Goal: Task Accomplishment & Management: Complete application form

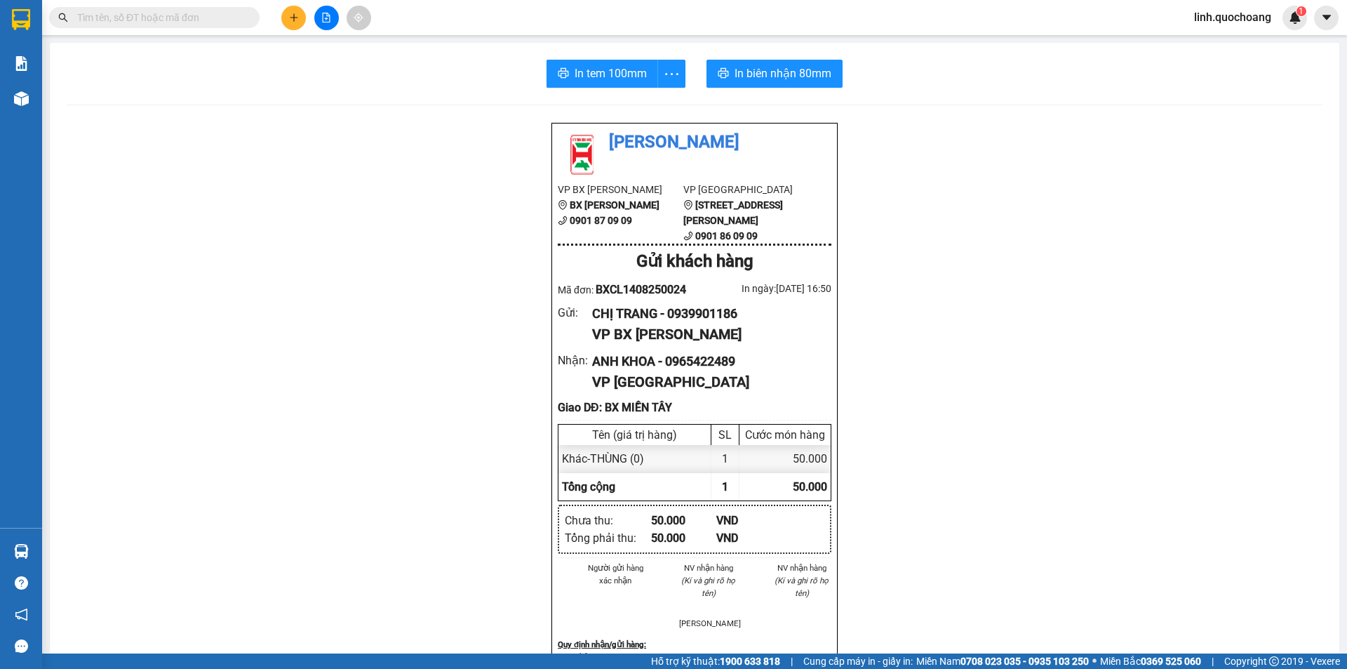
click at [292, 19] on icon "plus" at bounding box center [294, 18] width 10 height 10
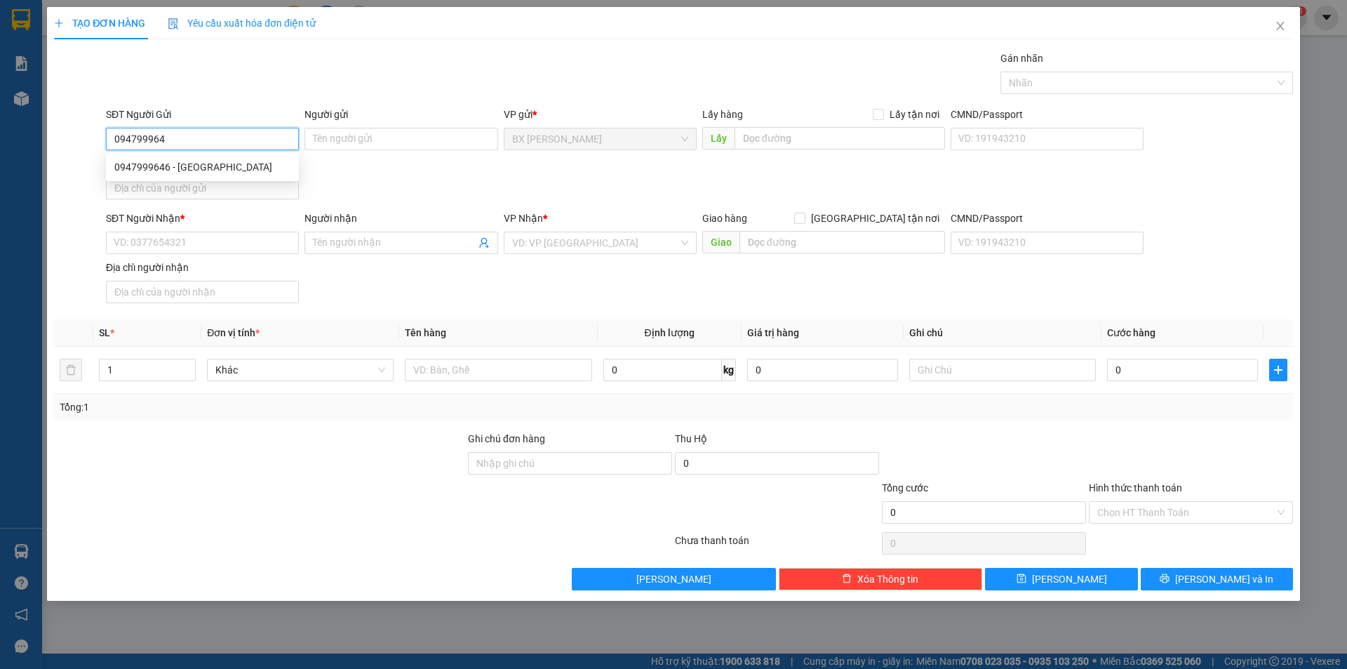
type input "0947999646"
click at [210, 168] on div "0947999646 - [GEOGRAPHIC_DATA]" at bounding box center [202, 166] width 176 height 15
type input "[PERSON_NAME]"
type input "0947999646"
drag, startPoint x: 392, startPoint y: 140, endPoint x: 177, endPoint y: 145, distance: 214.7
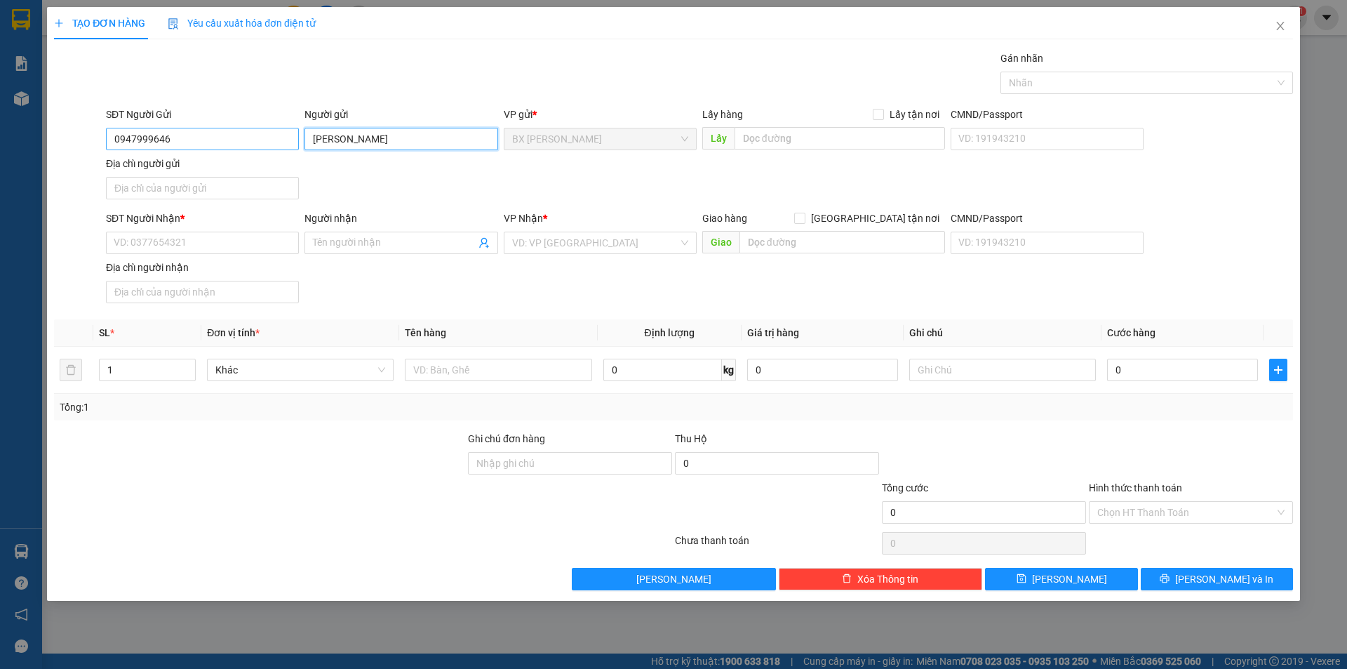
click at [204, 166] on div "SĐT Người Gửi 0947999646 Người gửi BẢY DINH BẢY DINH VP gửi * BX Cao Lãnh Lấy h…" at bounding box center [699, 156] width 1193 height 98
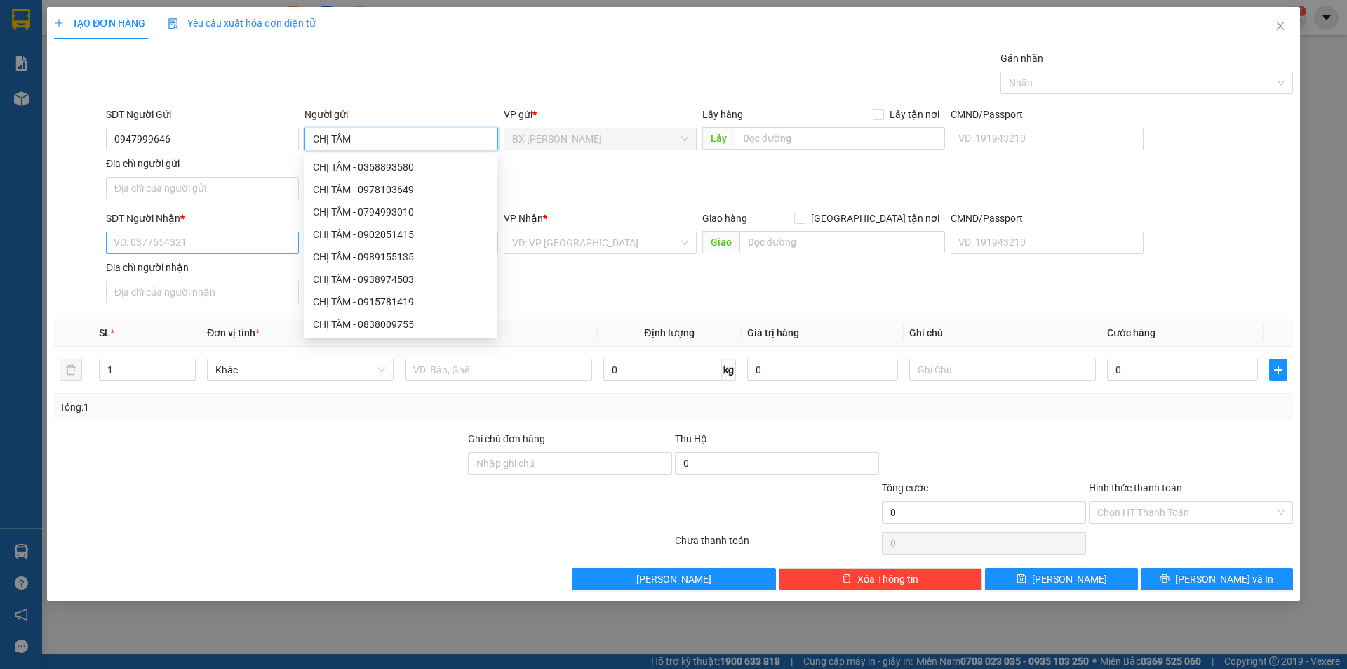
type input "CHỊ TÂM"
drag, startPoint x: 207, startPoint y: 243, endPoint x: 230, endPoint y: 235, distance: 24.6
click at [230, 237] on input "SĐT Người Nhận *" at bounding box center [202, 242] width 193 height 22
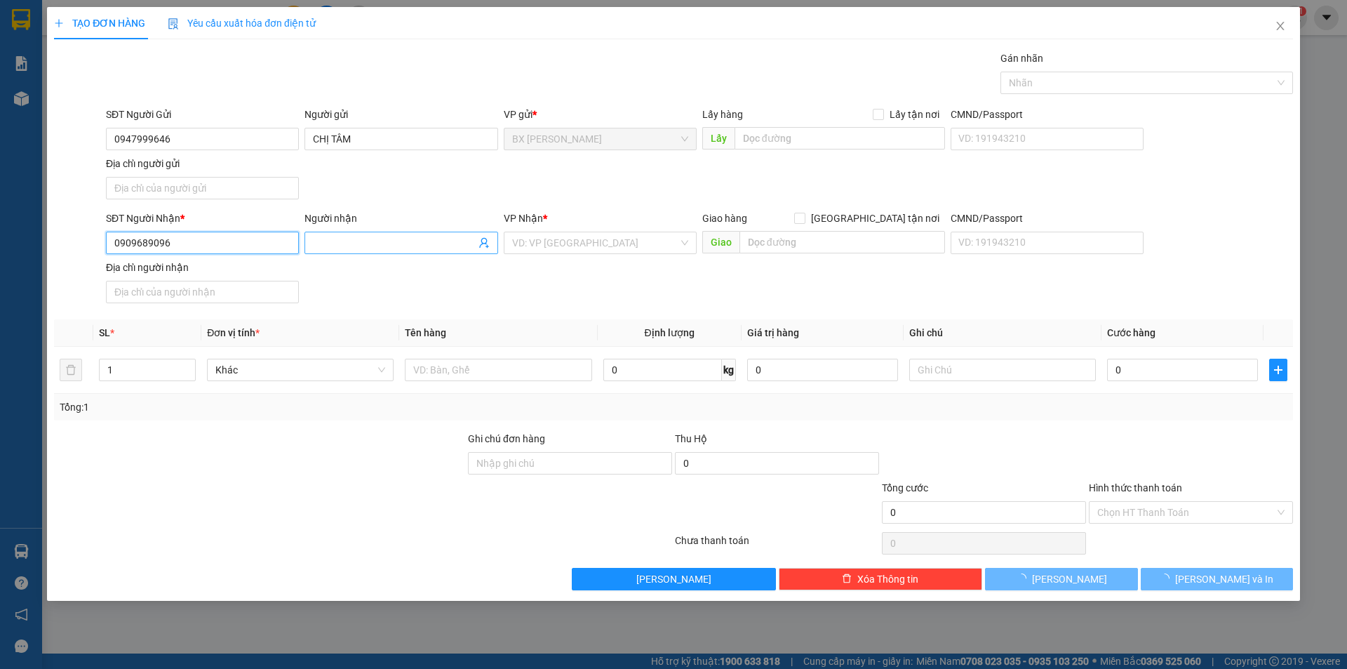
type input "0909689096"
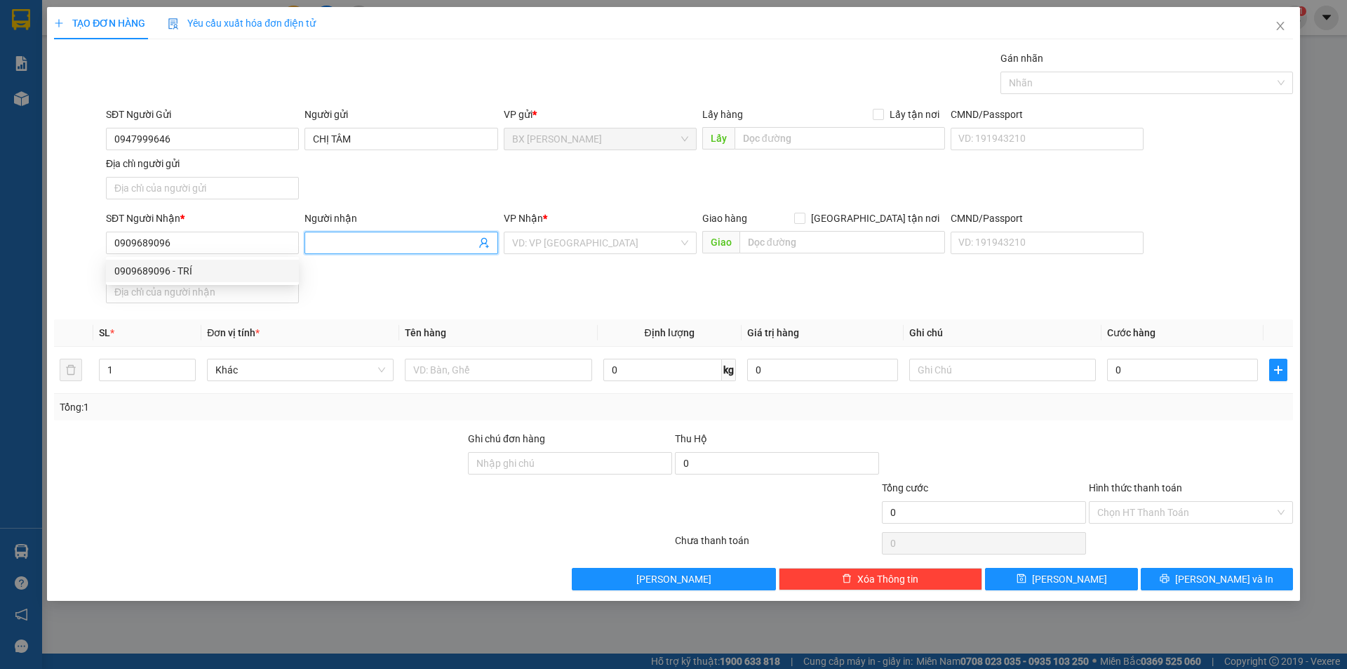
click at [371, 245] on input "Người nhận" at bounding box center [394, 242] width 162 height 15
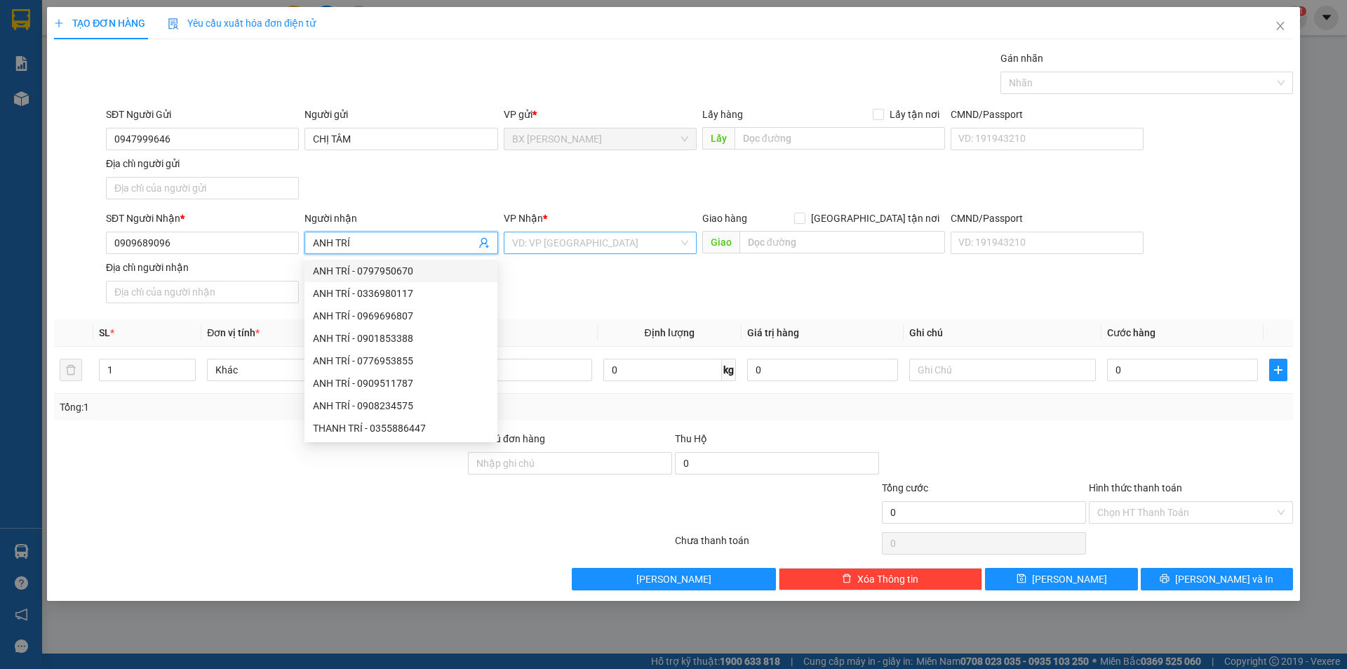
type input "ANH TRÍ"
click at [637, 247] on input "search" at bounding box center [595, 242] width 166 height 21
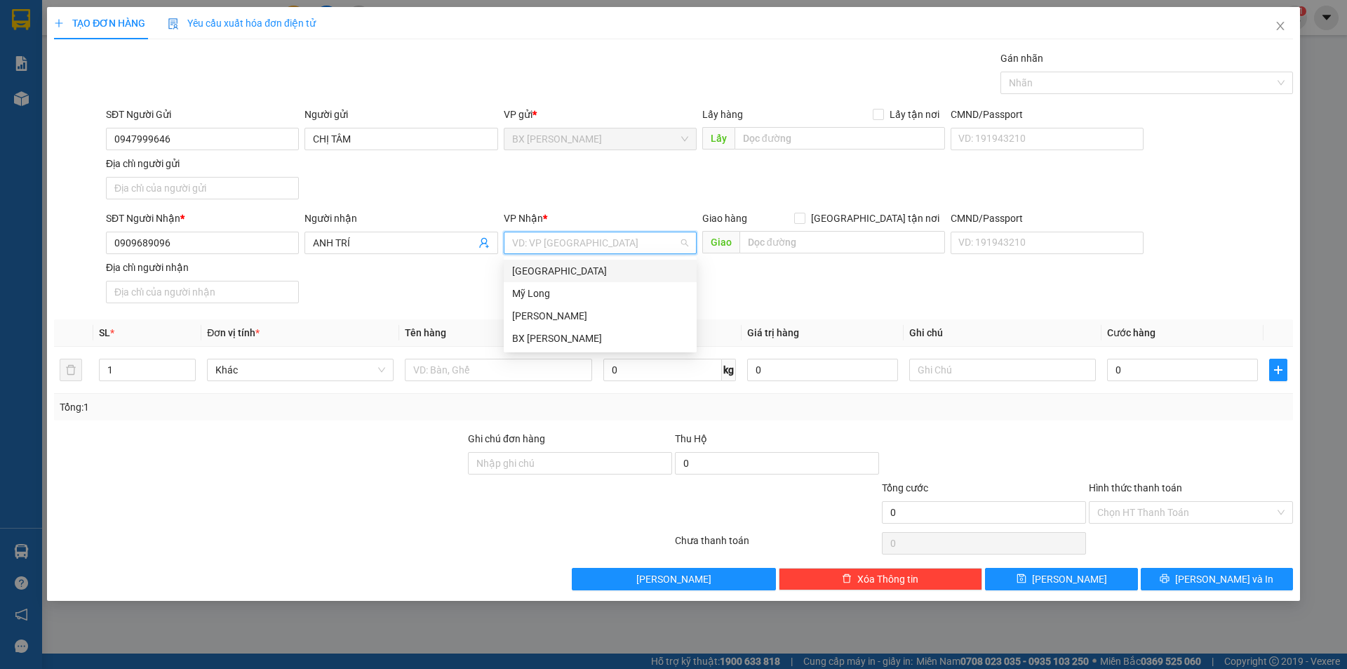
click at [622, 276] on div "[GEOGRAPHIC_DATA]" at bounding box center [600, 270] width 176 height 15
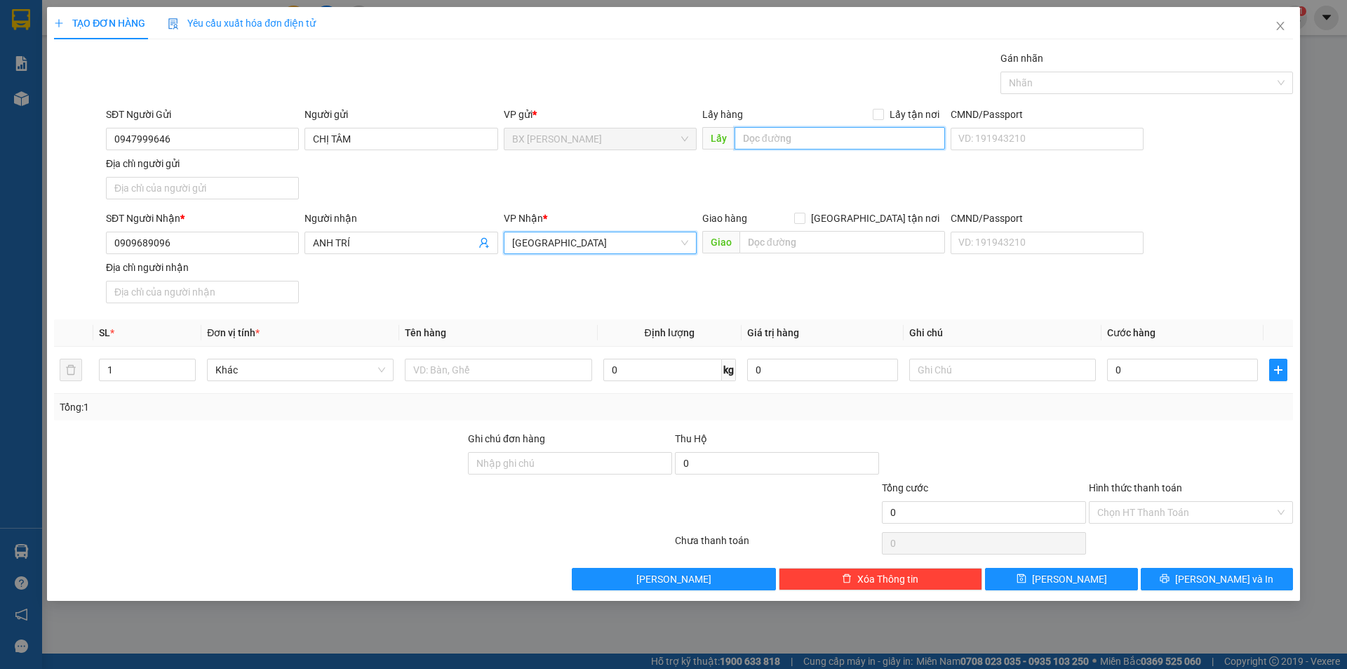
click at [850, 135] on input "text" at bounding box center [839, 138] width 210 height 22
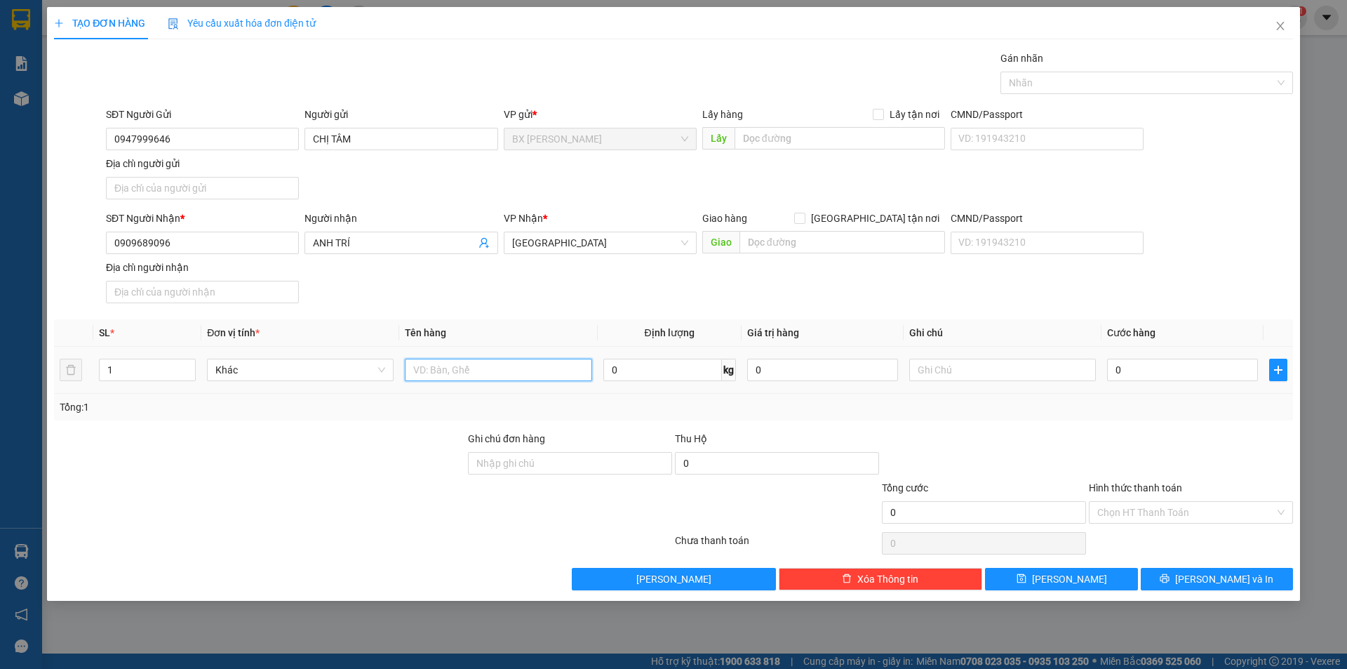
click at [483, 367] on input "text" at bounding box center [498, 369] width 187 height 22
type input "BỌC"
click at [770, 145] on input "text" at bounding box center [839, 138] width 210 height 22
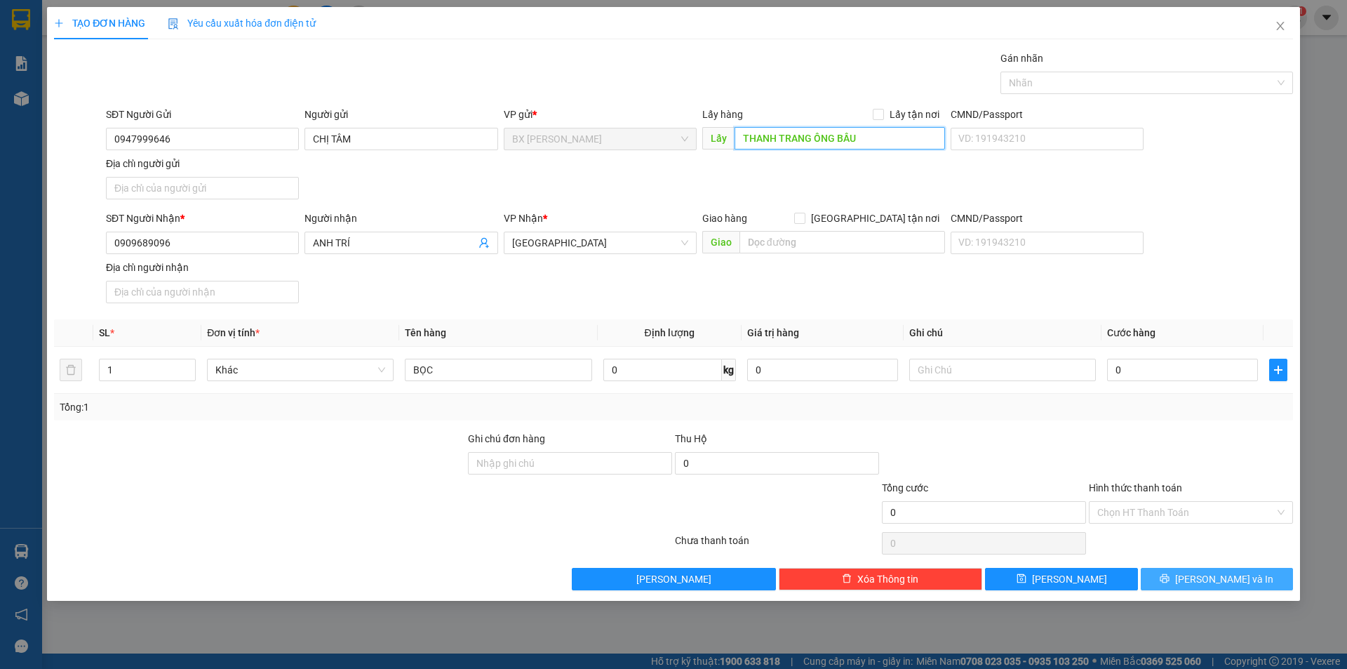
type input "THANH TRANG ÔNG BẦU"
click at [1174, 578] on button "[PERSON_NAME] và In" at bounding box center [1217, 579] width 152 height 22
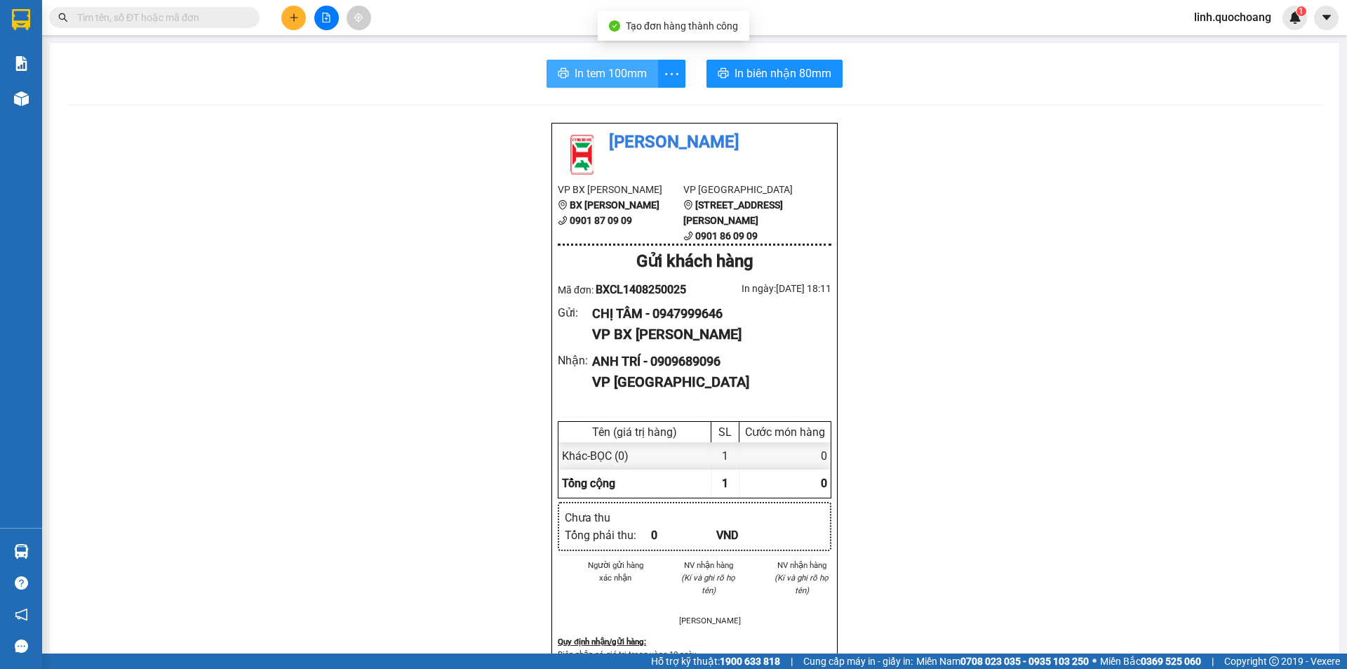
click at [575, 69] on span "In tem 100mm" at bounding box center [611, 74] width 72 height 18
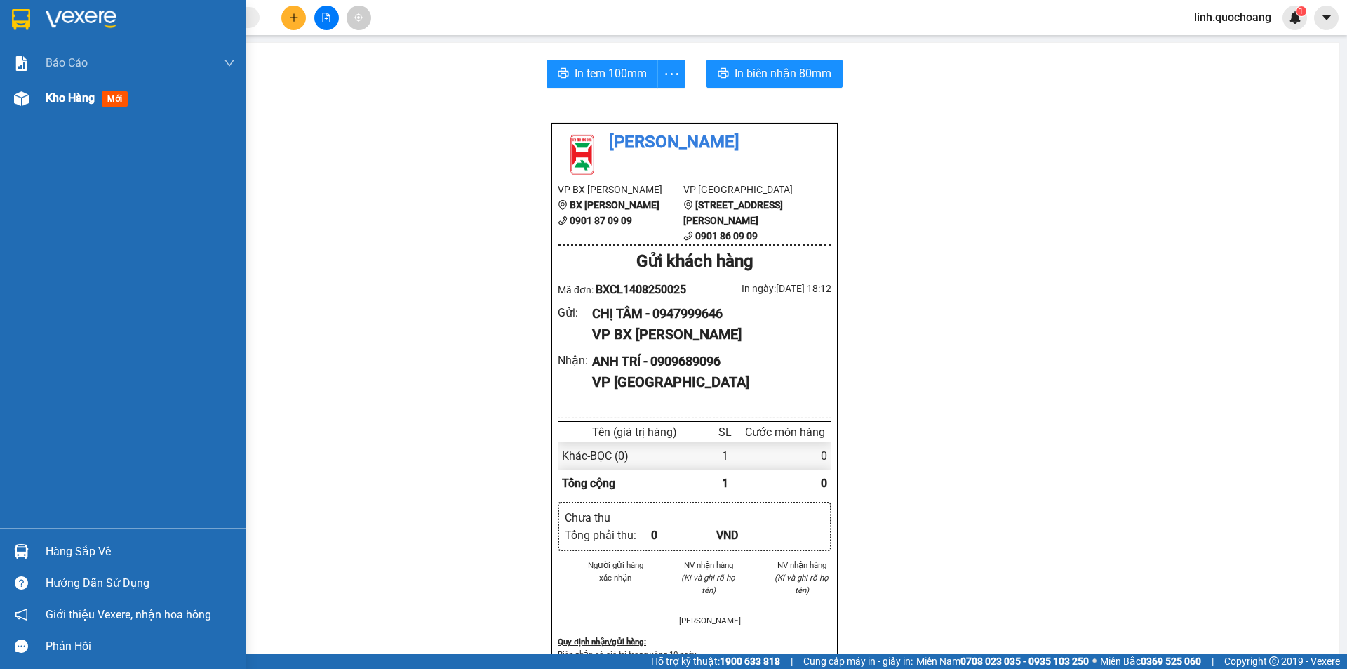
click at [10, 105] on div "Kho hàng mới" at bounding box center [123, 98] width 246 height 35
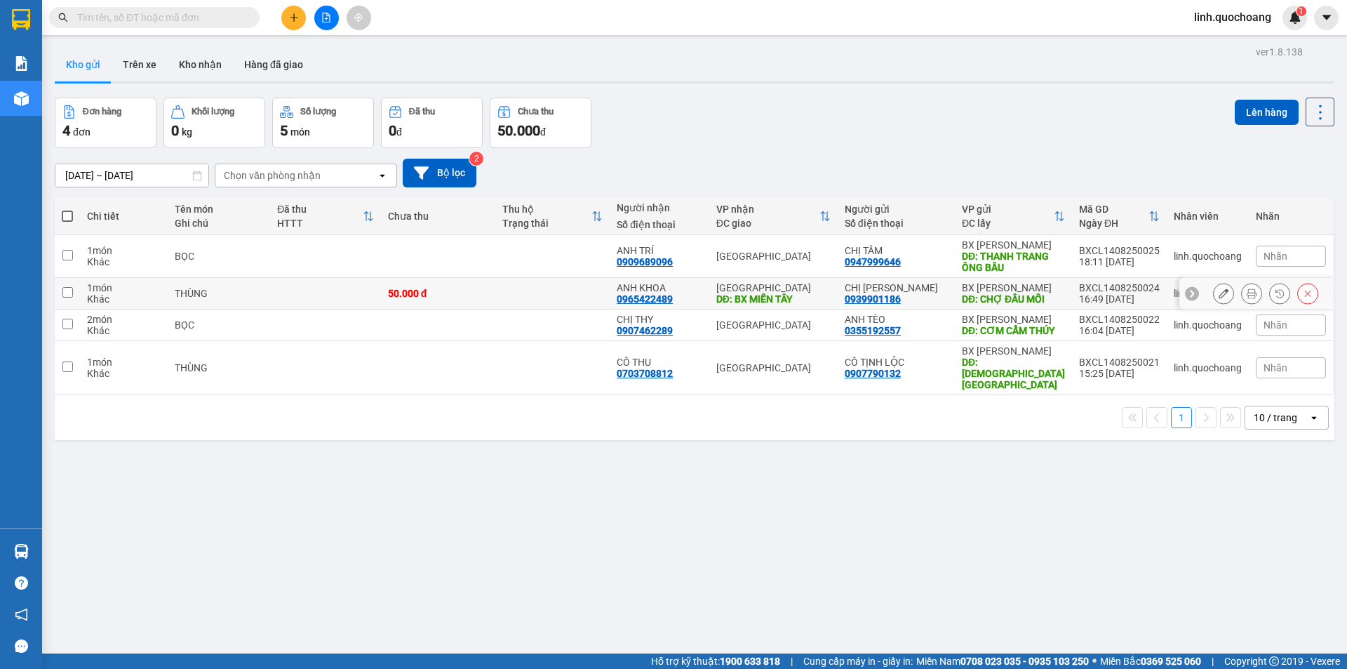
click at [608, 294] on td at bounding box center [552, 294] width 114 height 32
checkbox input "true"
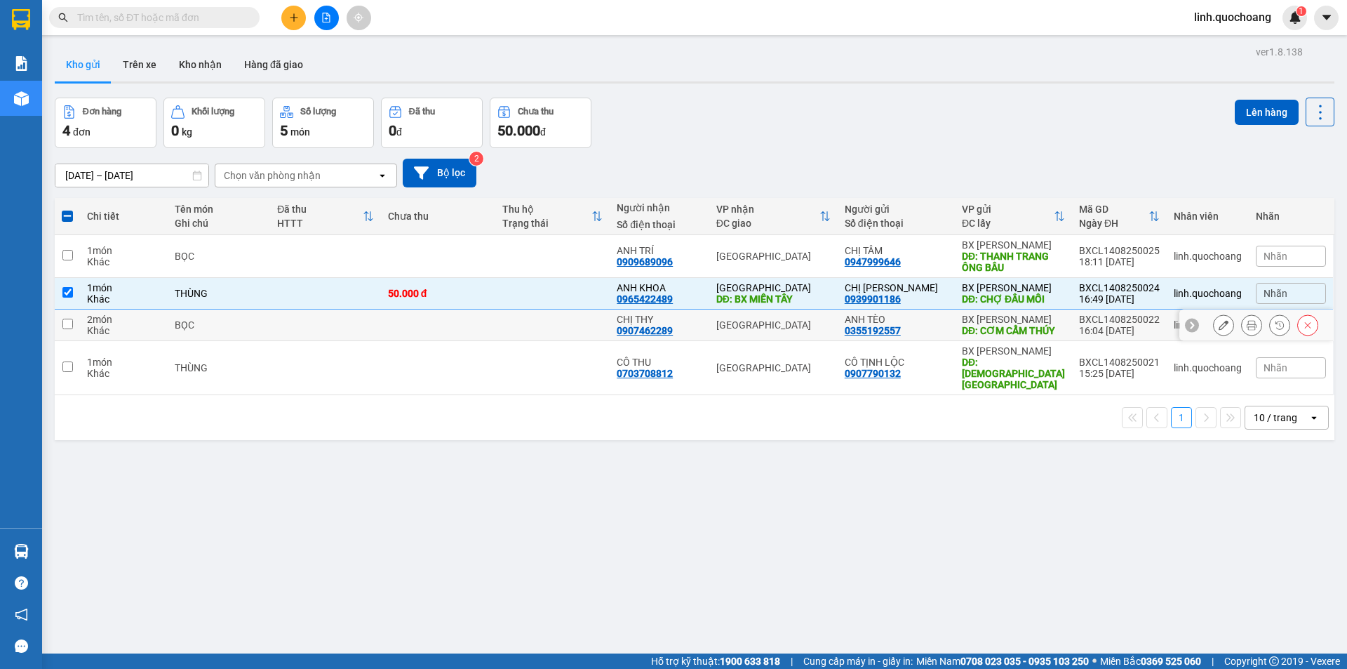
click at [610, 334] on td at bounding box center [552, 325] width 114 height 32
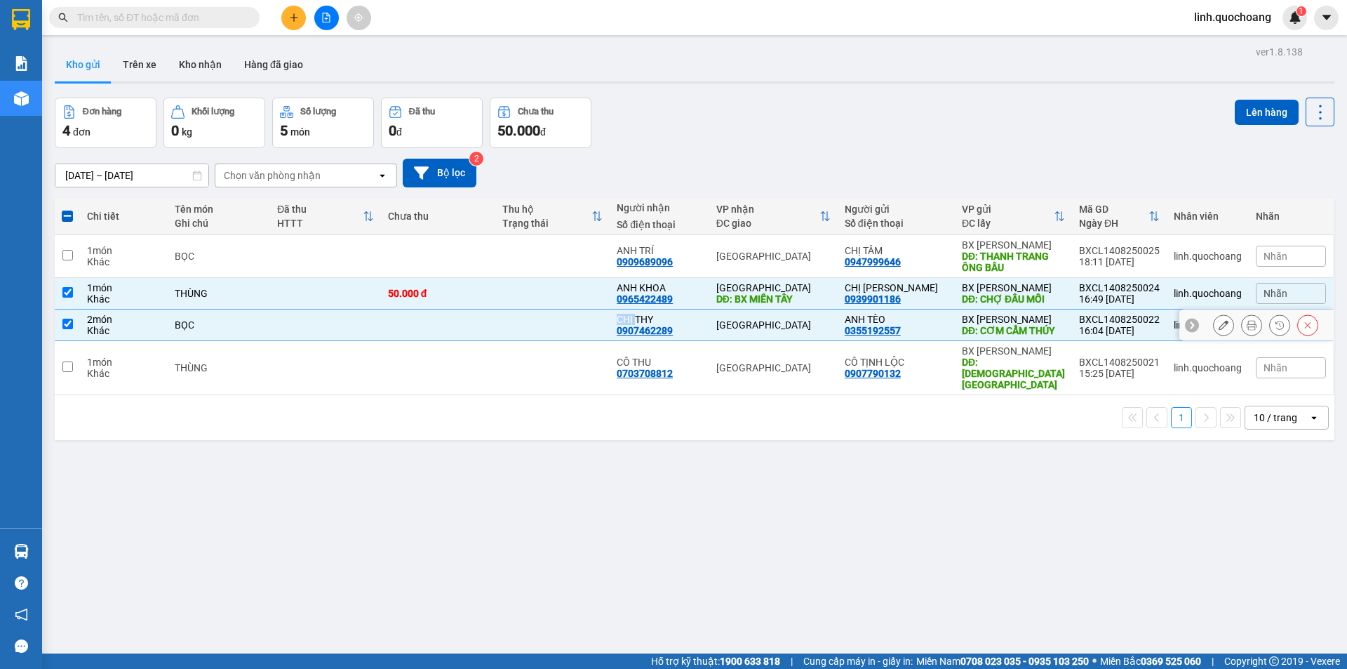
click at [610, 334] on td at bounding box center [552, 325] width 114 height 32
checkbox input "false"
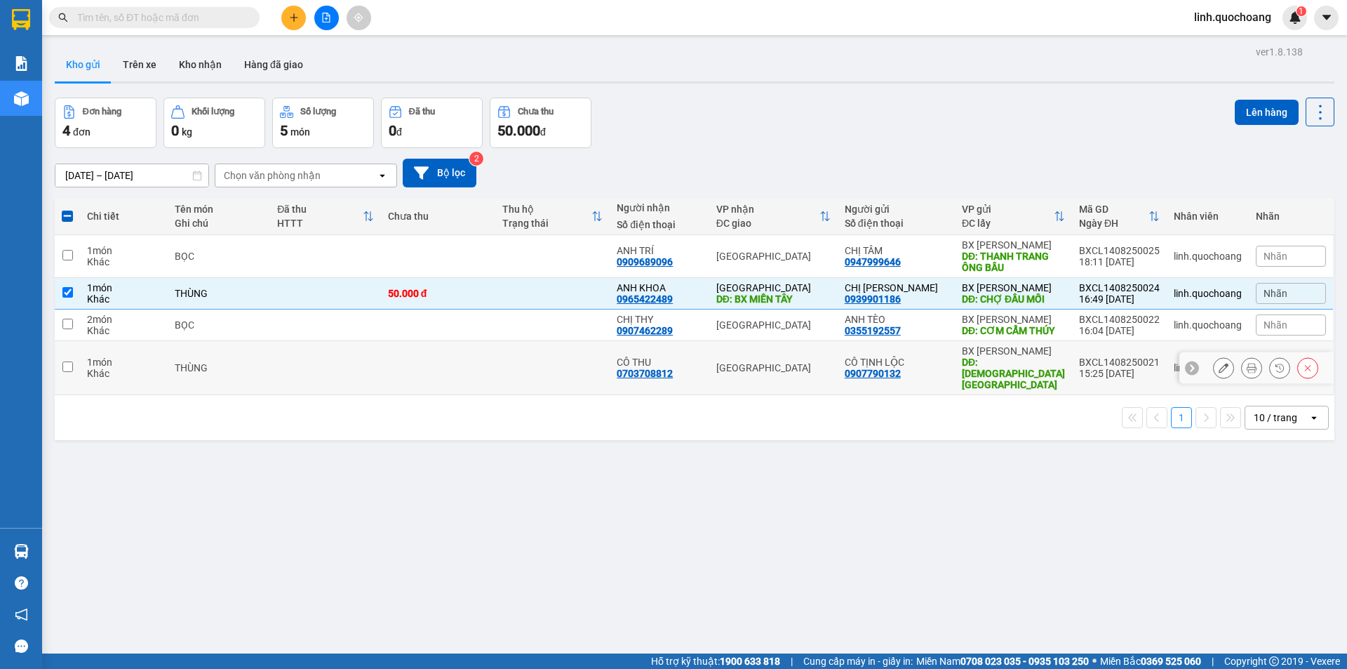
click at [583, 361] on td at bounding box center [552, 368] width 114 height 54
checkbox input "true"
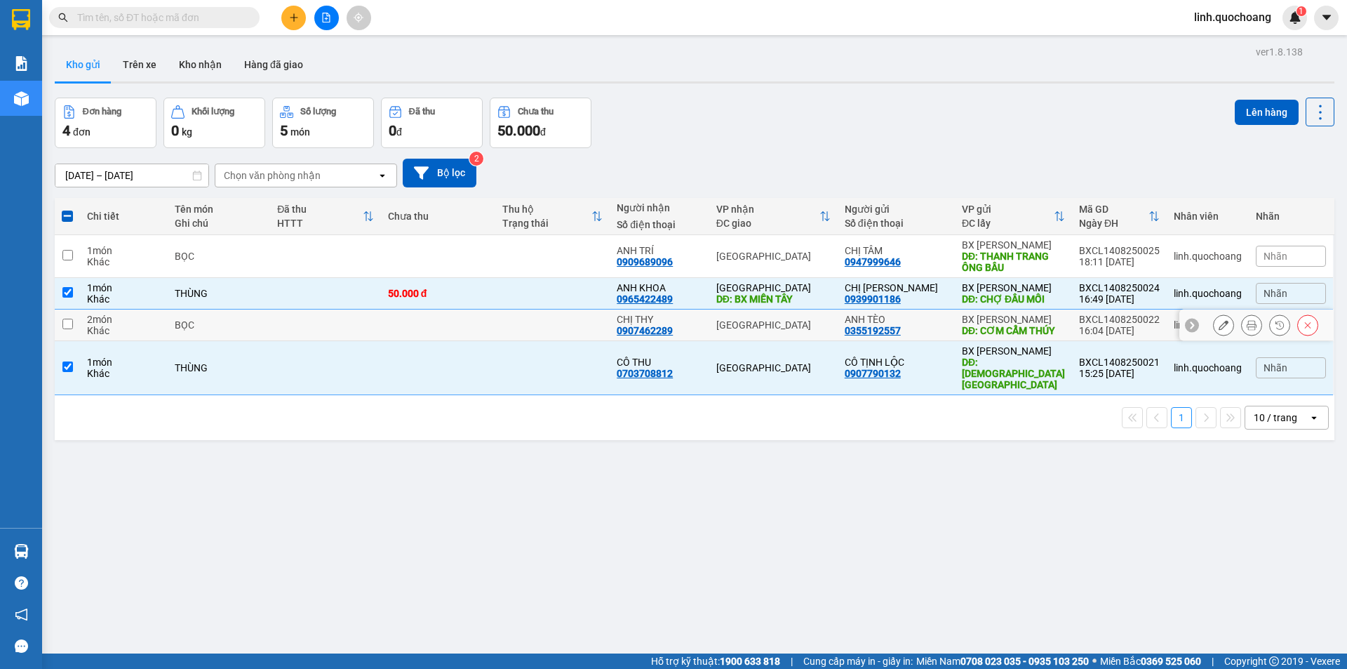
click at [589, 323] on td at bounding box center [552, 325] width 114 height 32
checkbox input "true"
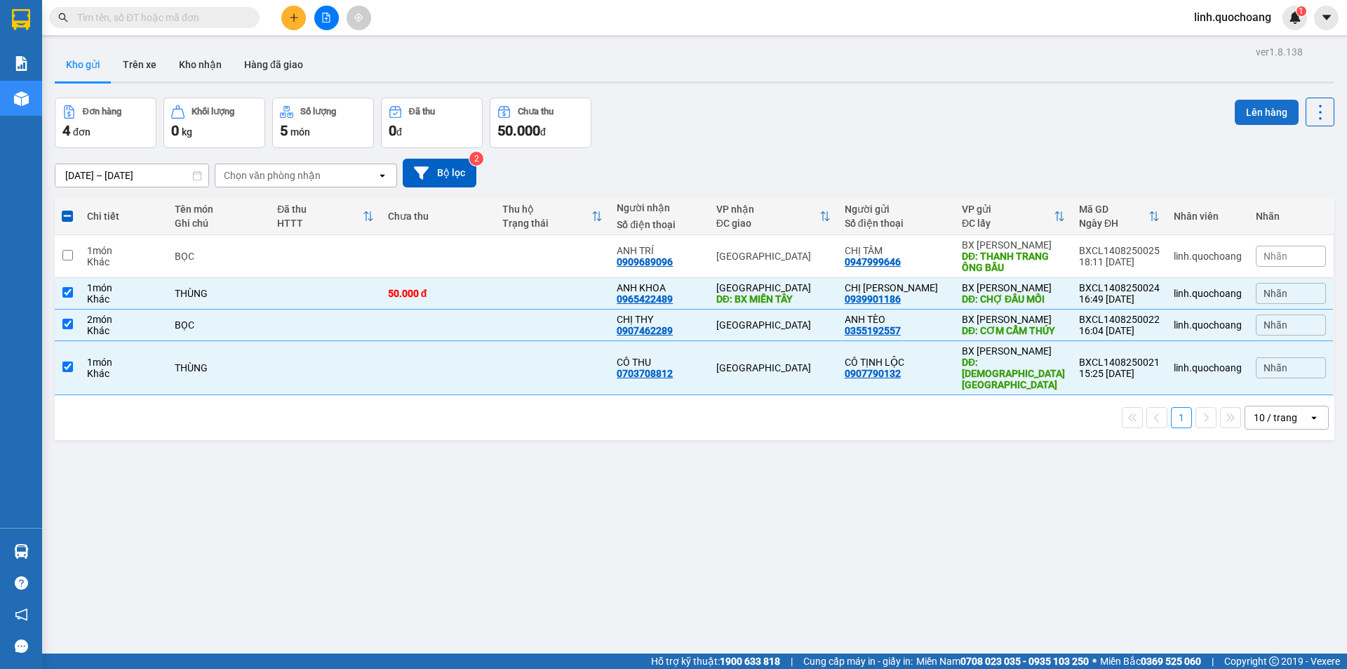
click at [1240, 112] on button "Lên hàng" at bounding box center [1267, 112] width 64 height 25
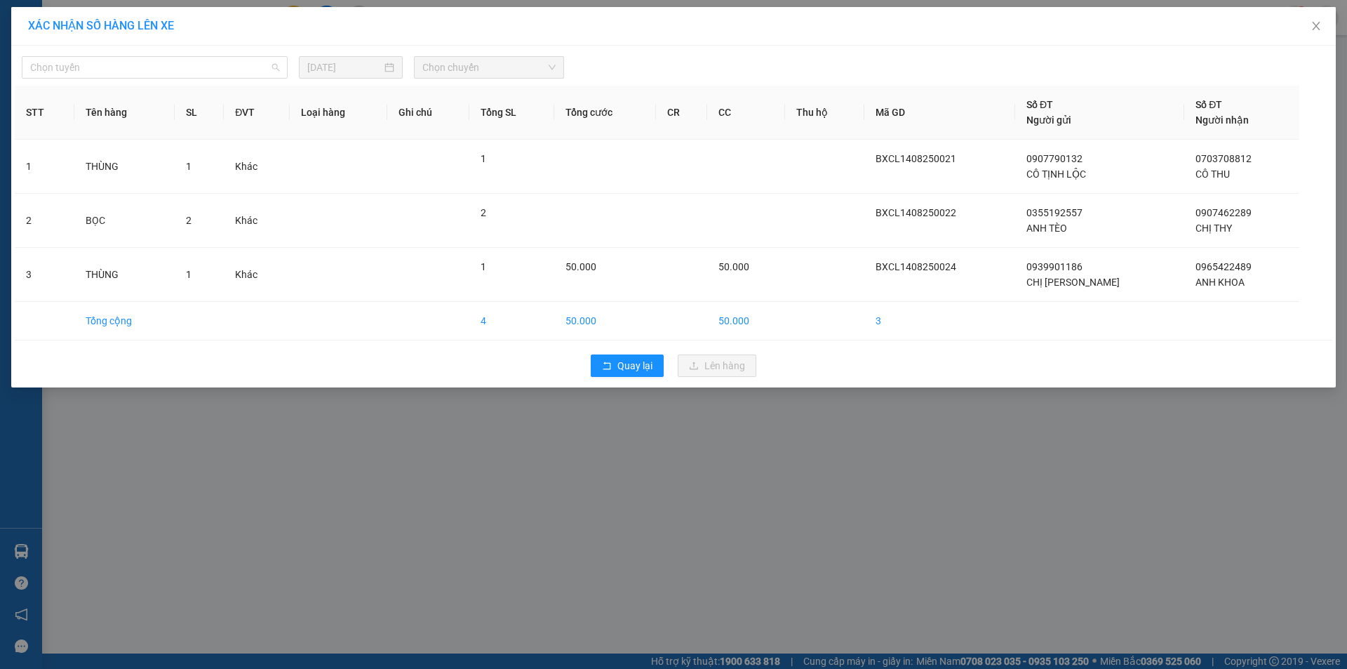
drag, startPoint x: 236, startPoint y: 66, endPoint x: 243, endPoint y: 102, distance: 36.5
click at [236, 67] on span "Chọn tuyến" at bounding box center [154, 67] width 249 height 21
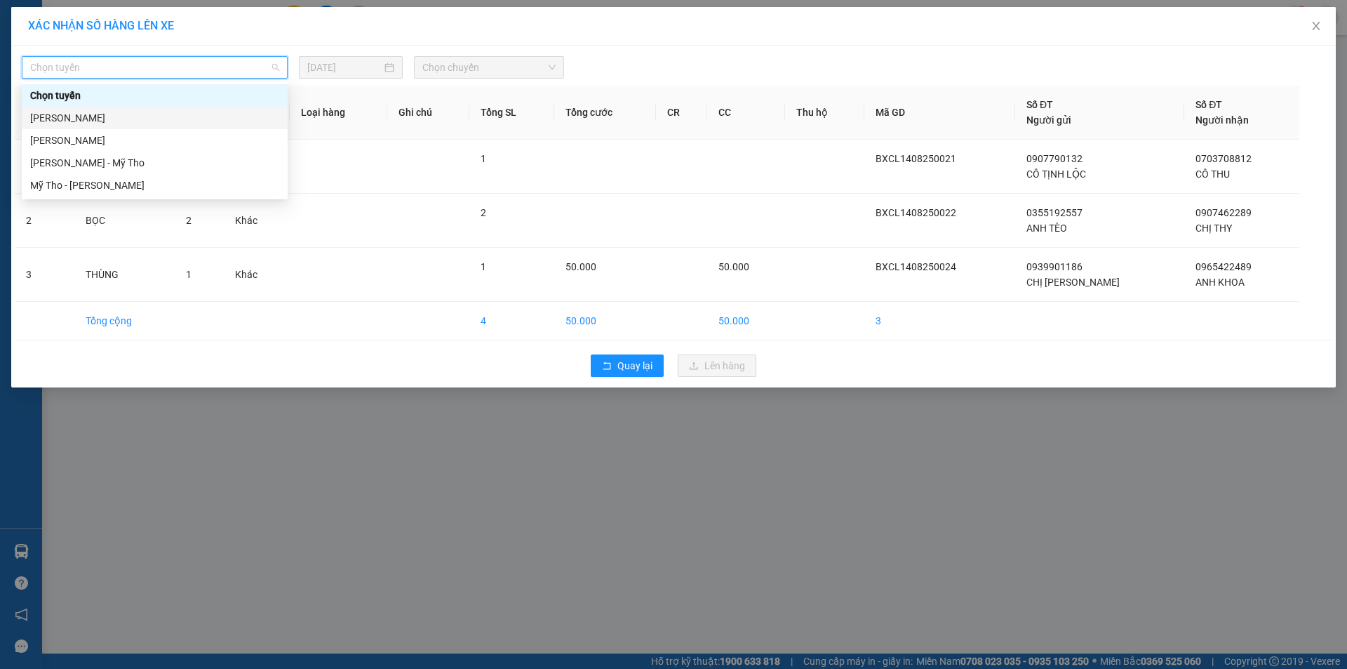
click at [241, 120] on div "[PERSON_NAME]" at bounding box center [154, 117] width 249 height 15
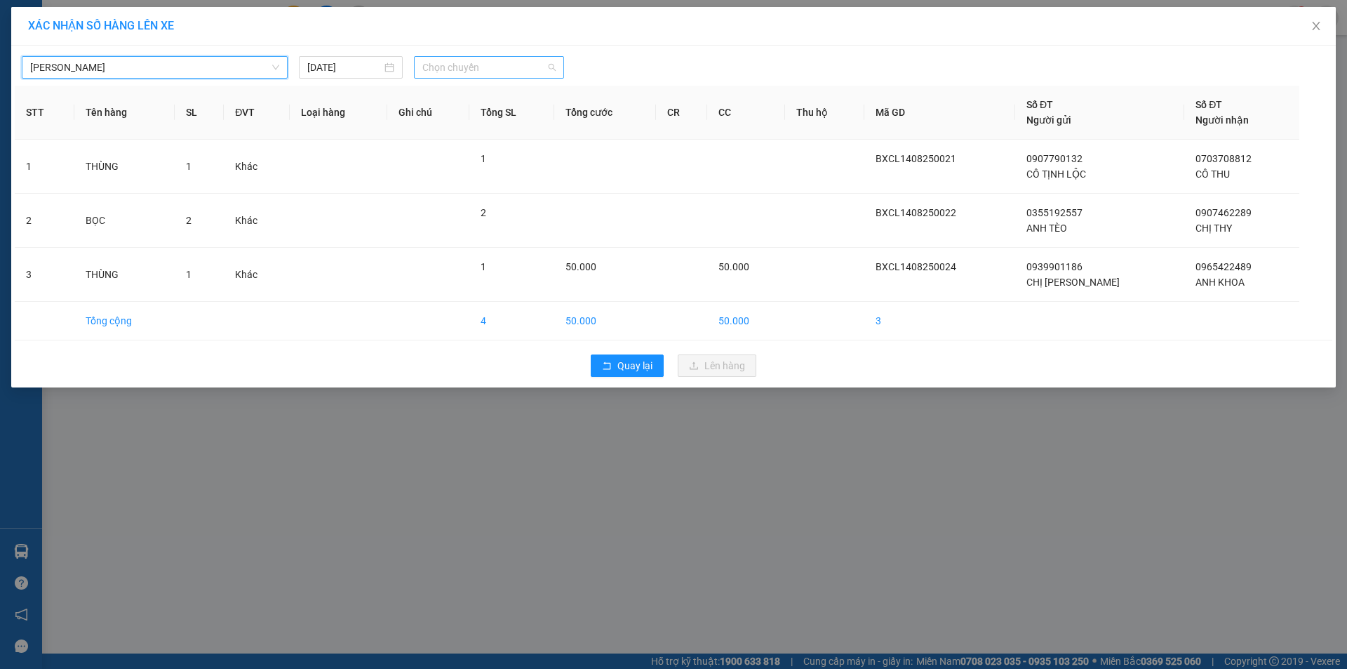
click at [473, 69] on span "Chọn chuyến" at bounding box center [488, 67] width 133 height 21
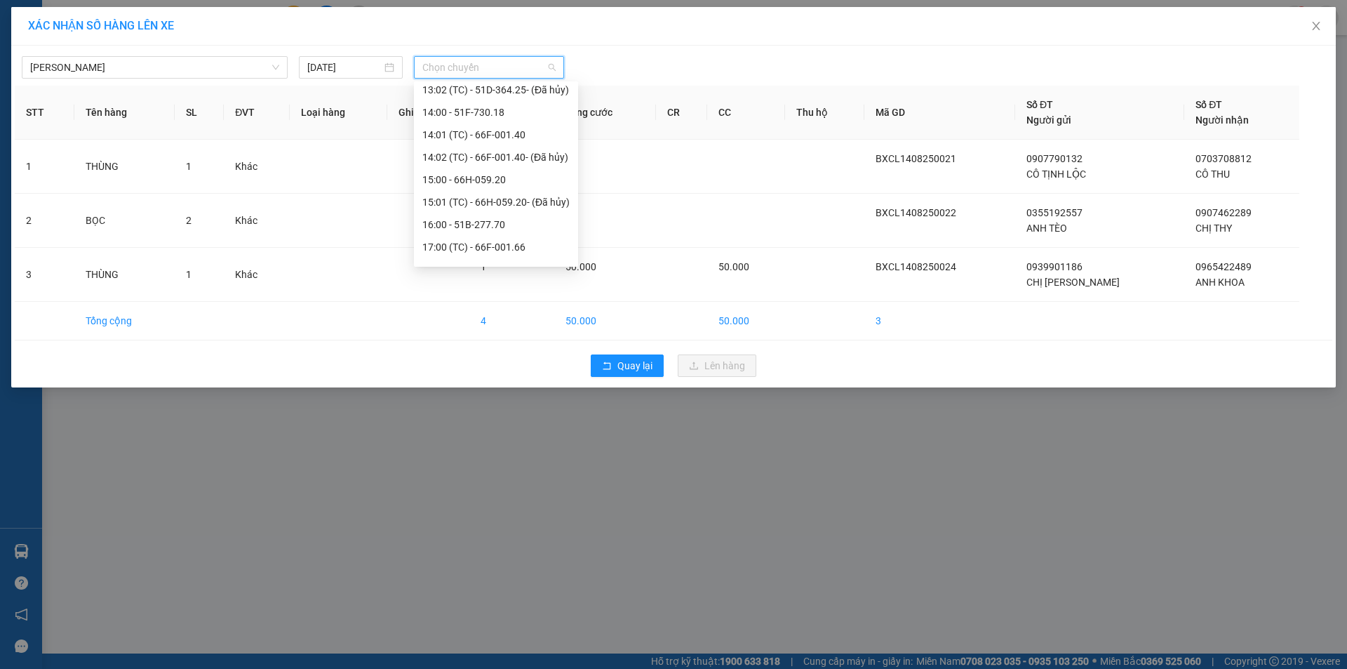
scroll to position [629, 0]
click at [494, 214] on div "17:00 (TC) - 66F-001.66" at bounding box center [495, 207] width 147 height 15
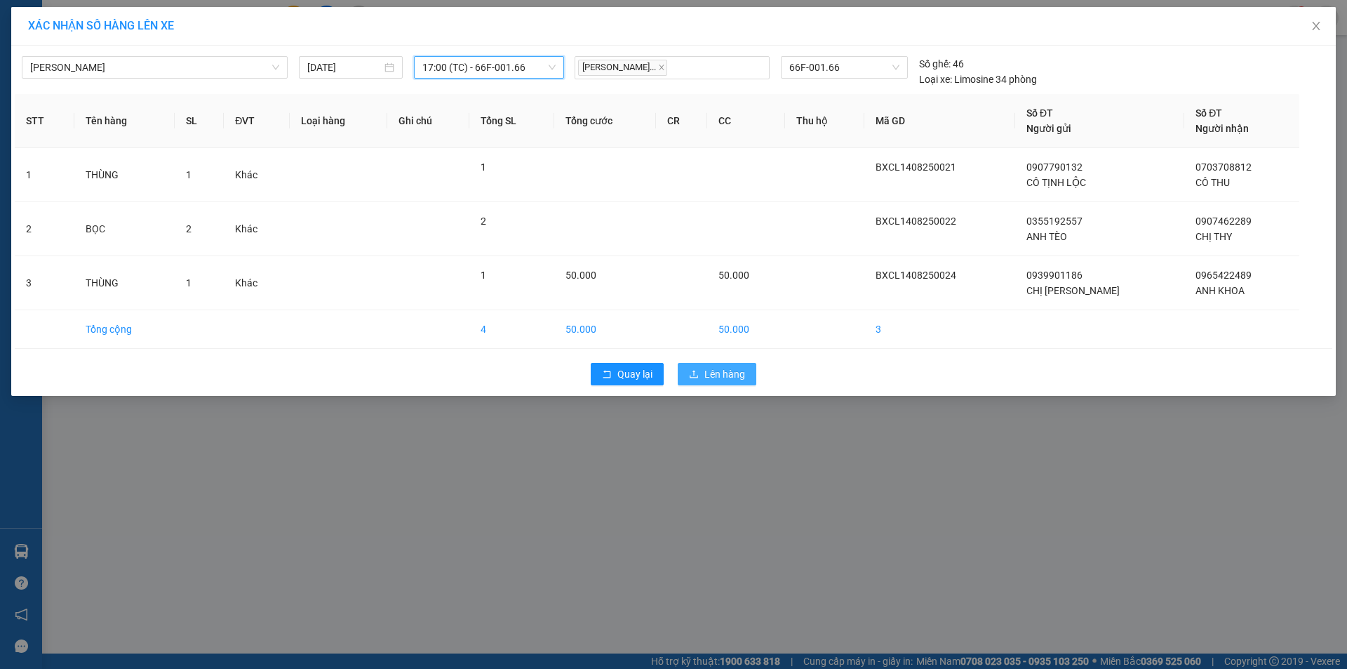
click at [716, 368] on span "Lên hàng" at bounding box center [724, 373] width 41 height 15
